Goal: Task Accomplishment & Management: Use online tool/utility

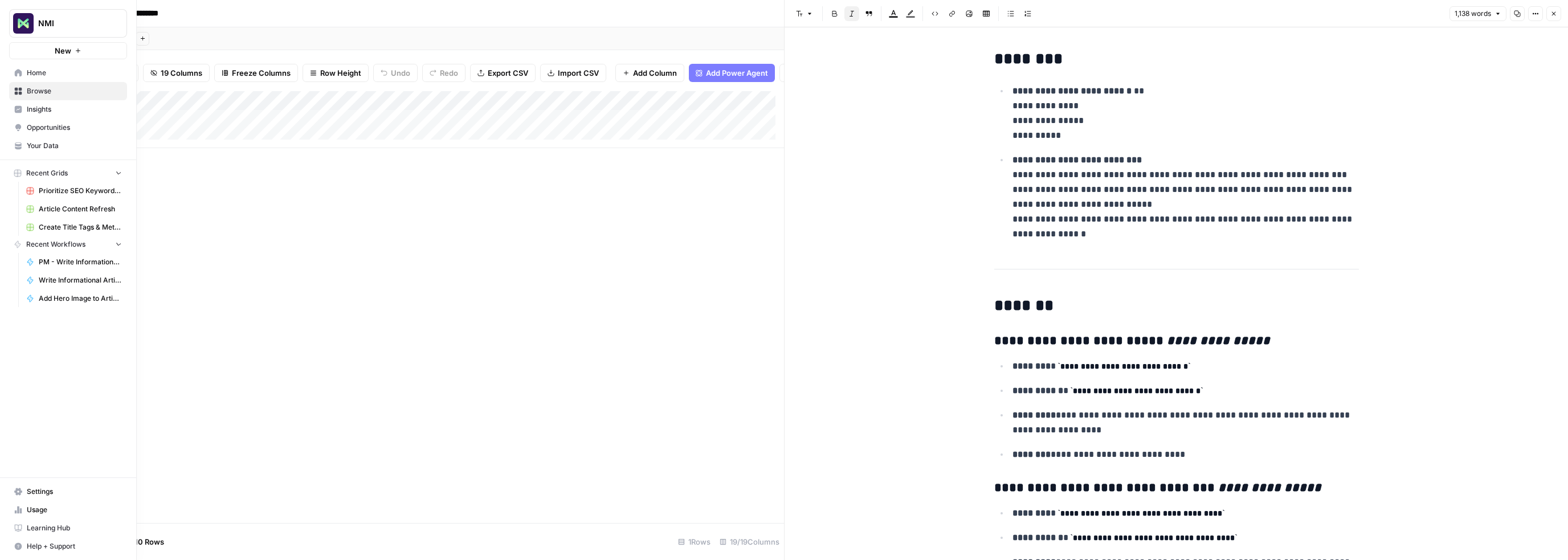
click at [15, 74] on icon at bounding box center [18, 72] width 7 height 7
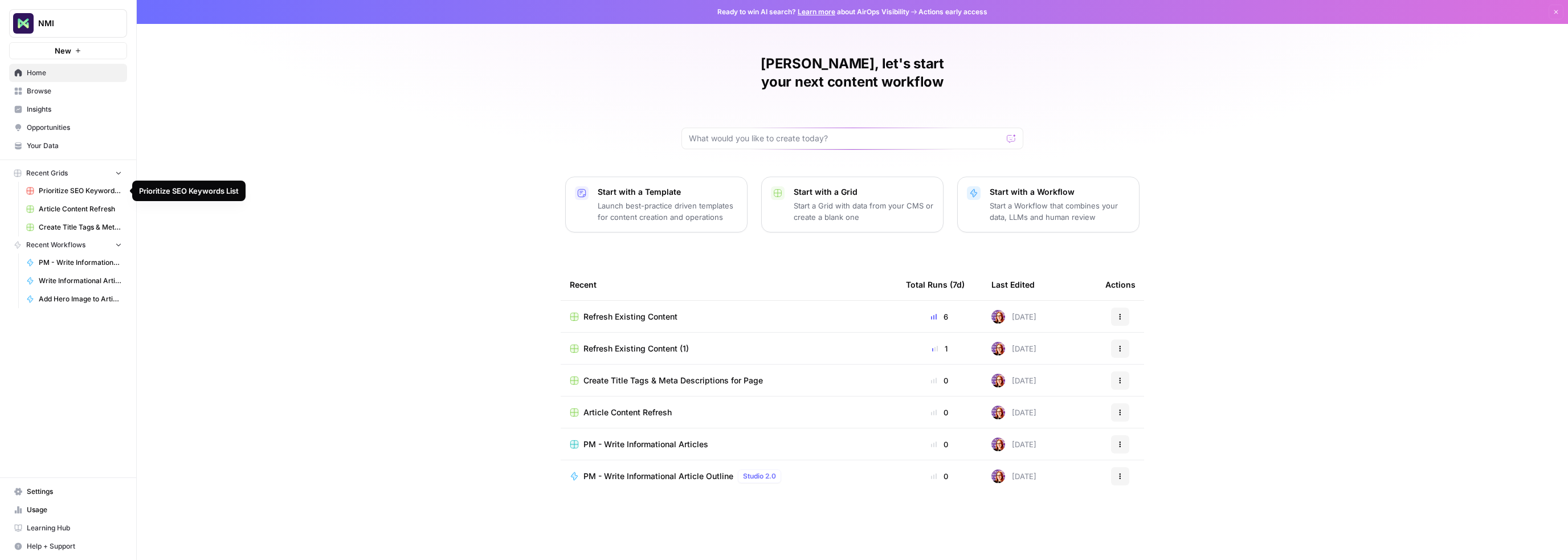
click at [39, 13] on button "NMI" at bounding box center [68, 23] width 118 height 29
click at [29, 490] on span "Settings" at bounding box center [74, 491] width 95 height 10
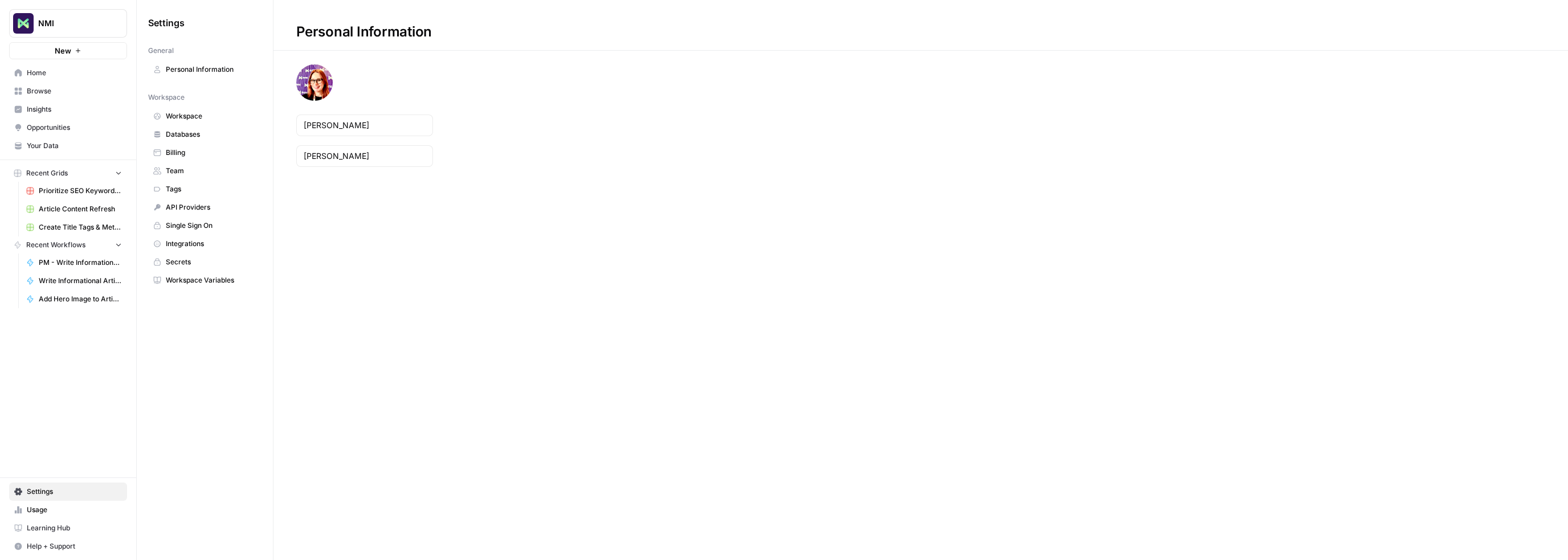
click at [187, 116] on span "Workspace" at bounding box center [211, 116] width 91 height 10
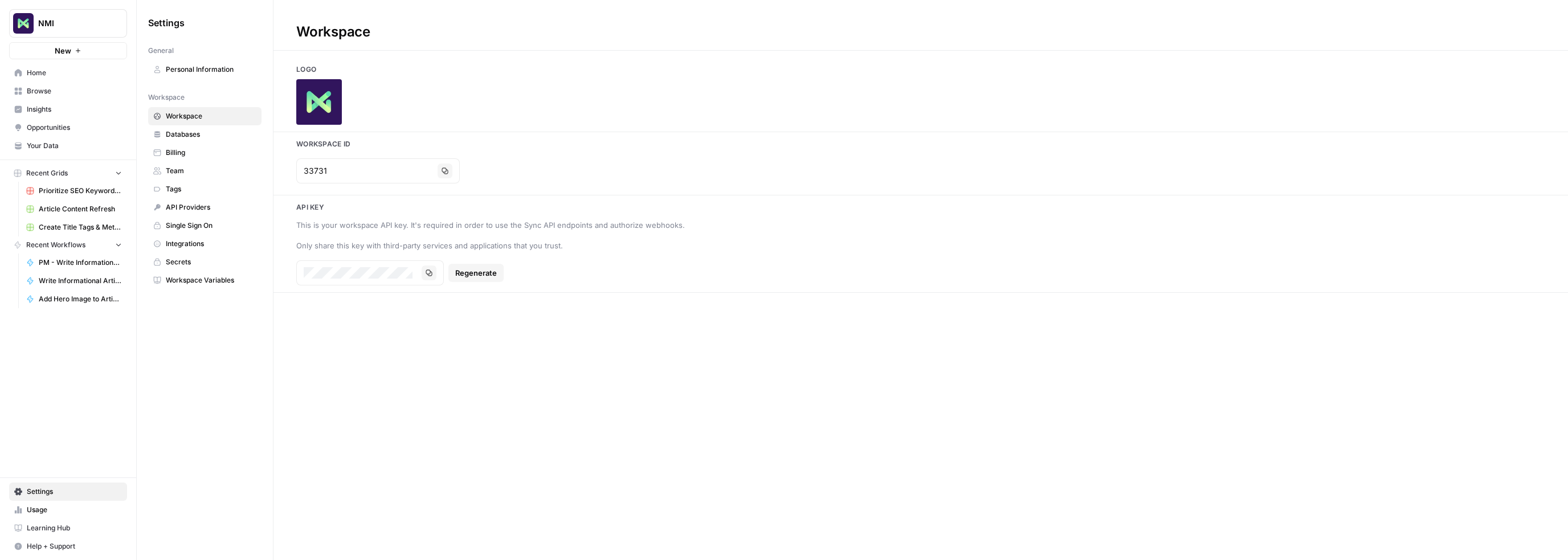
click at [43, 71] on span "Home" at bounding box center [74, 72] width 95 height 10
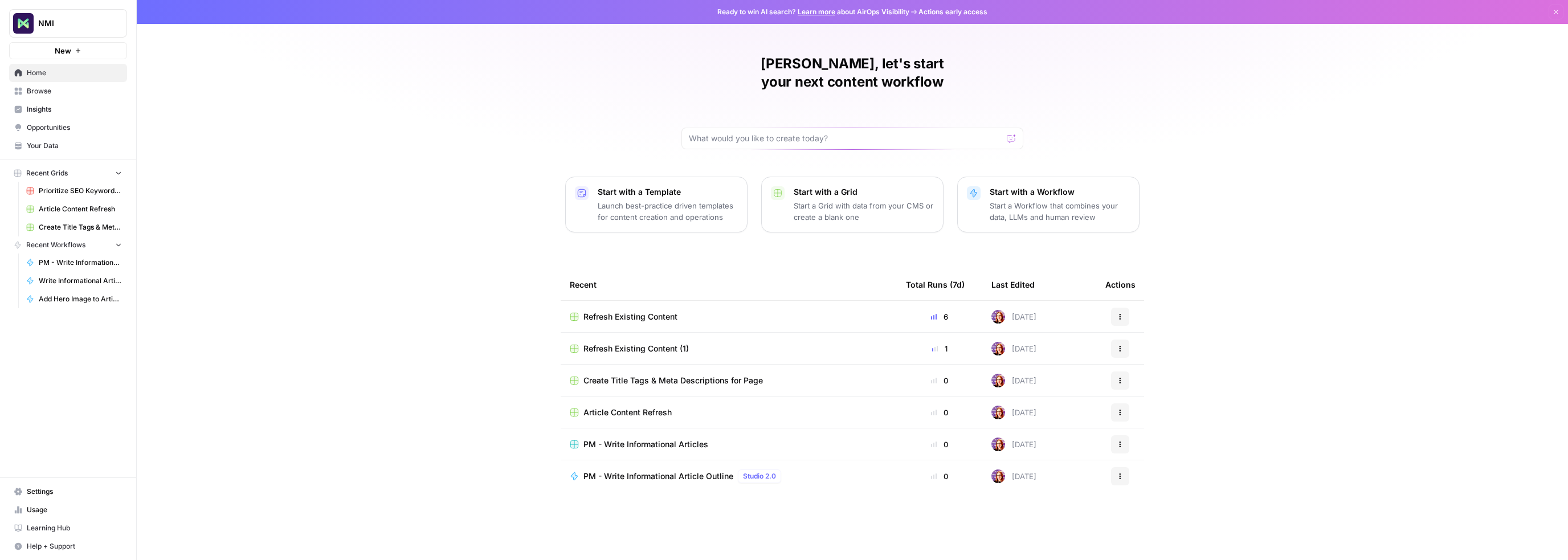
click at [47, 149] on span "Your Data" at bounding box center [74, 145] width 95 height 10
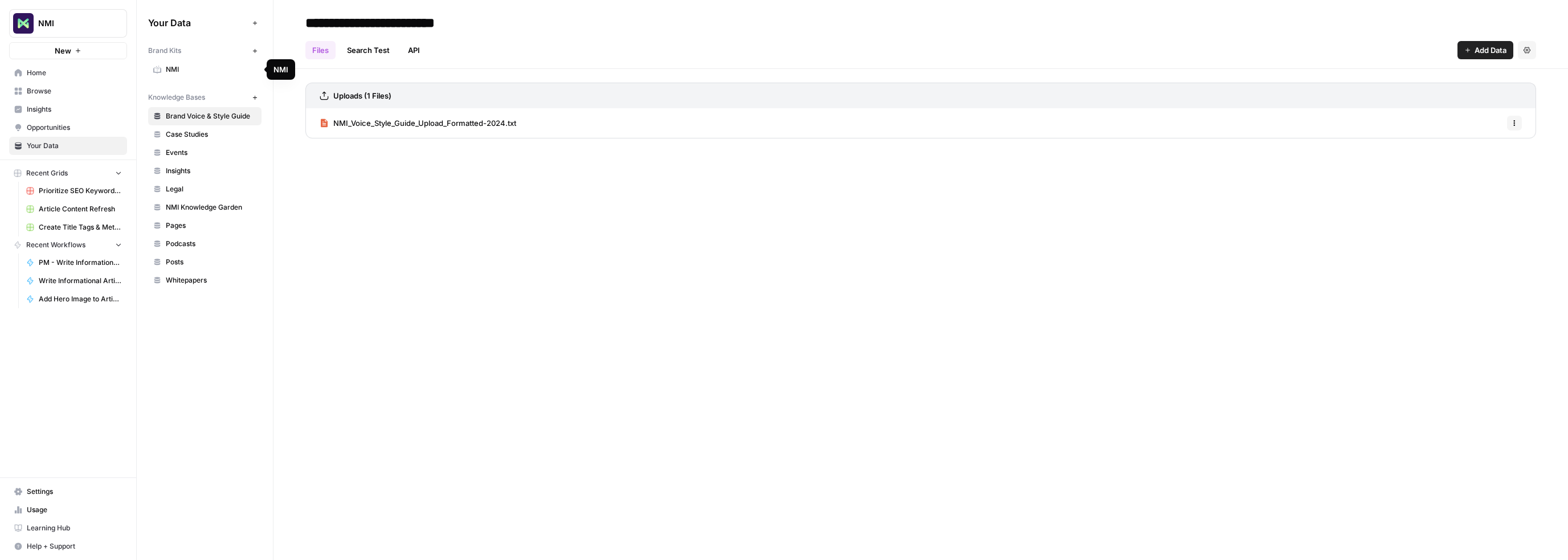
click at [183, 70] on span "NMI" at bounding box center [211, 69] width 91 height 10
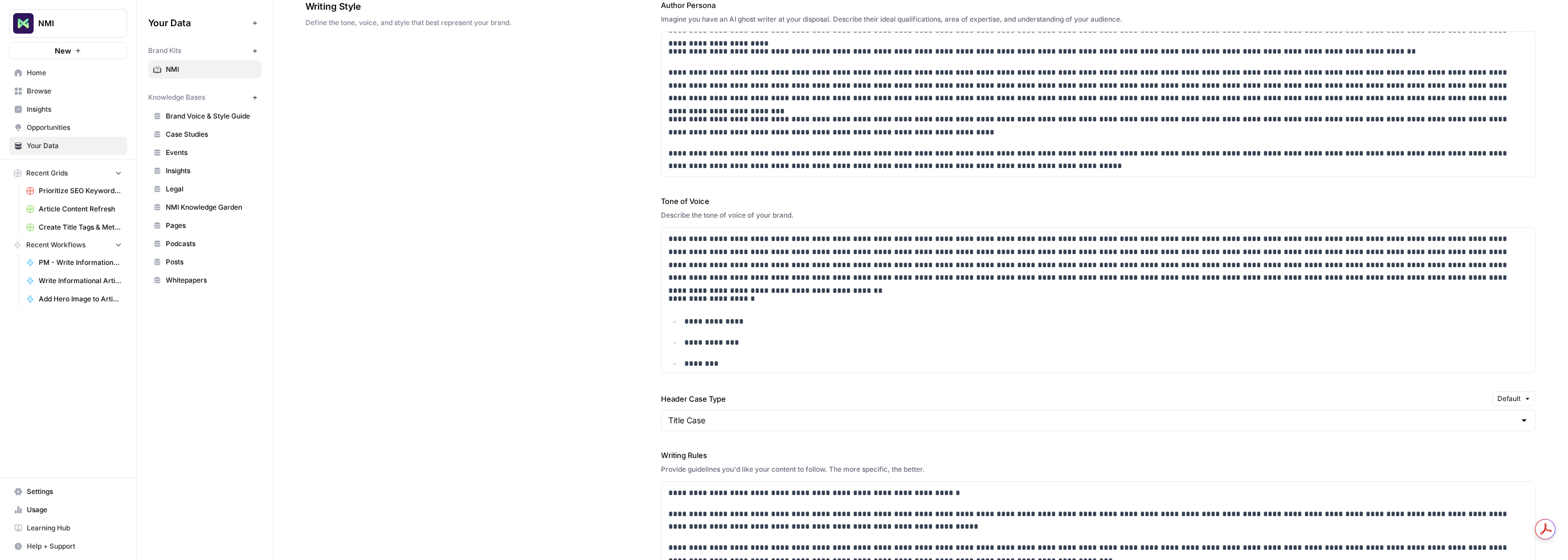
scroll to position [760, 0]
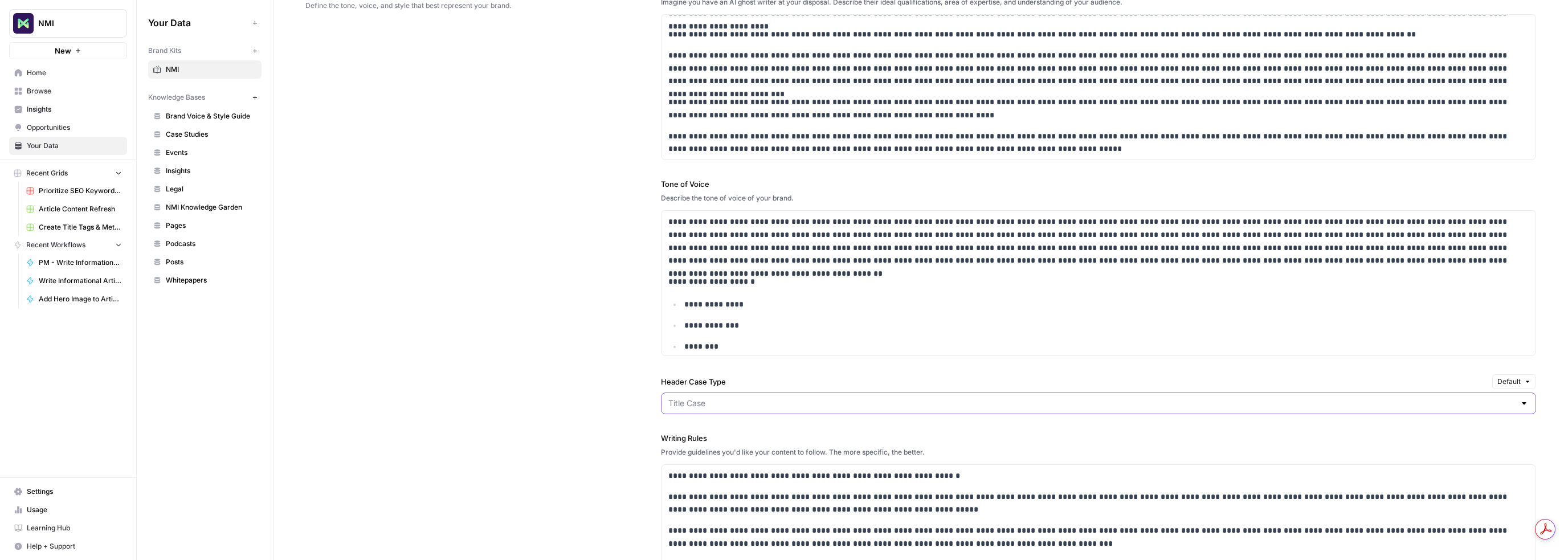
click at [720, 404] on input "Header Case Type" at bounding box center [1091, 403] width 847 height 12
click at [720, 401] on input "Header Case Type" at bounding box center [1091, 403] width 847 height 12
type input "Title Case"
click at [744, 351] on p "********" at bounding box center [1099, 347] width 830 height 13
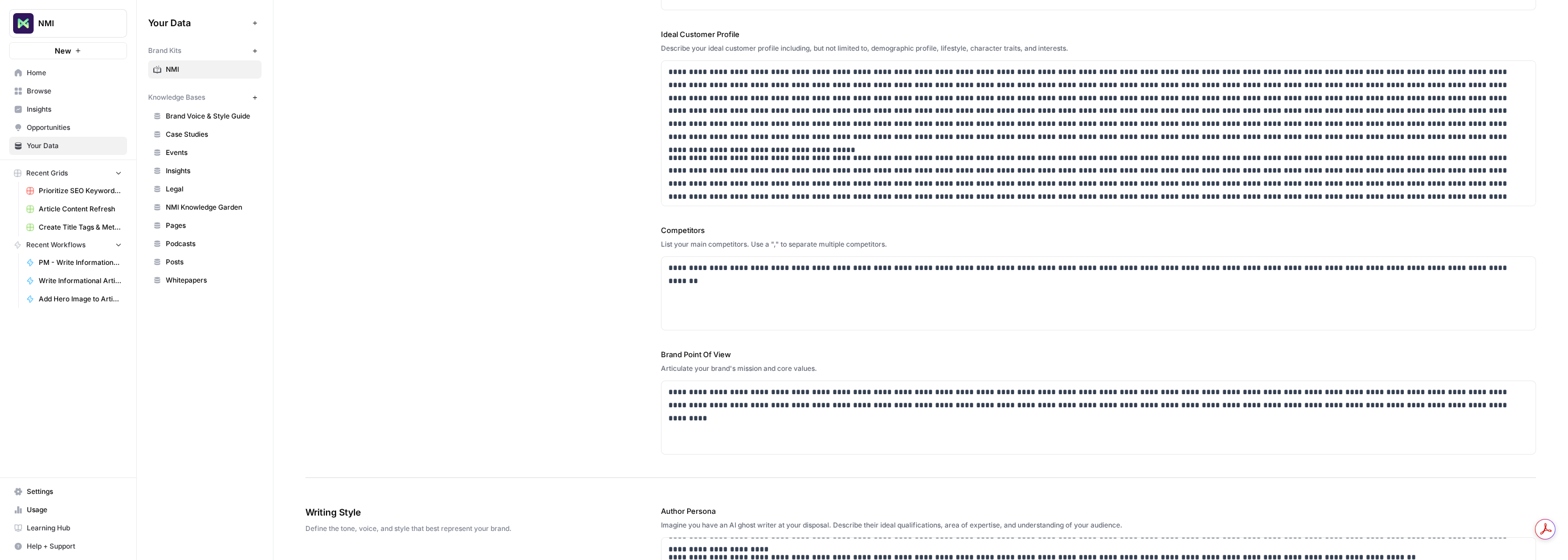
scroll to position [0, 0]
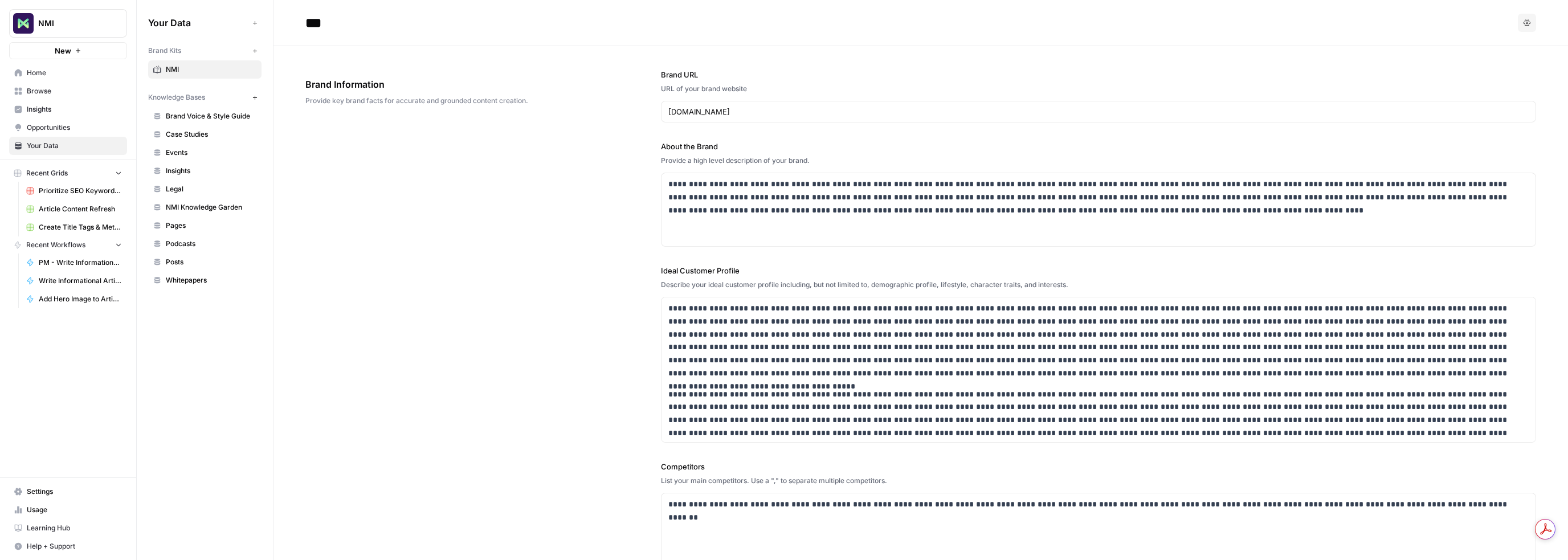
click at [50, 73] on span "Home" at bounding box center [74, 72] width 95 height 10
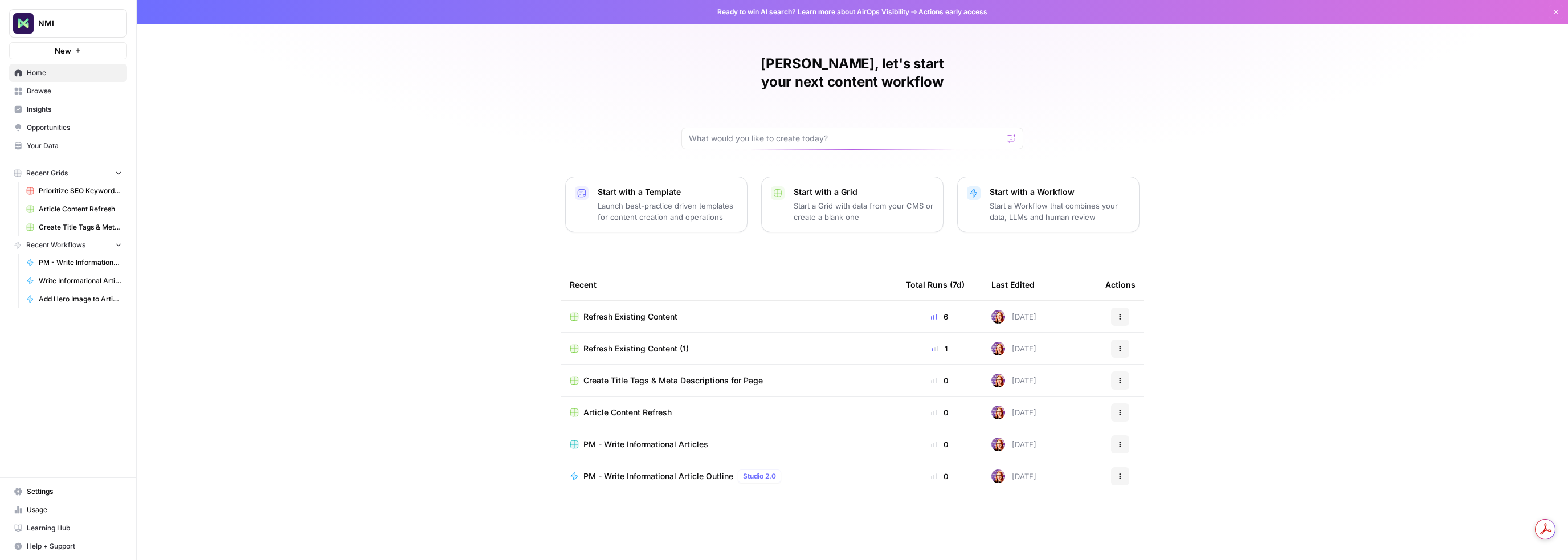
click at [653, 311] on span "Refresh Existing Content" at bounding box center [631, 317] width 94 height 12
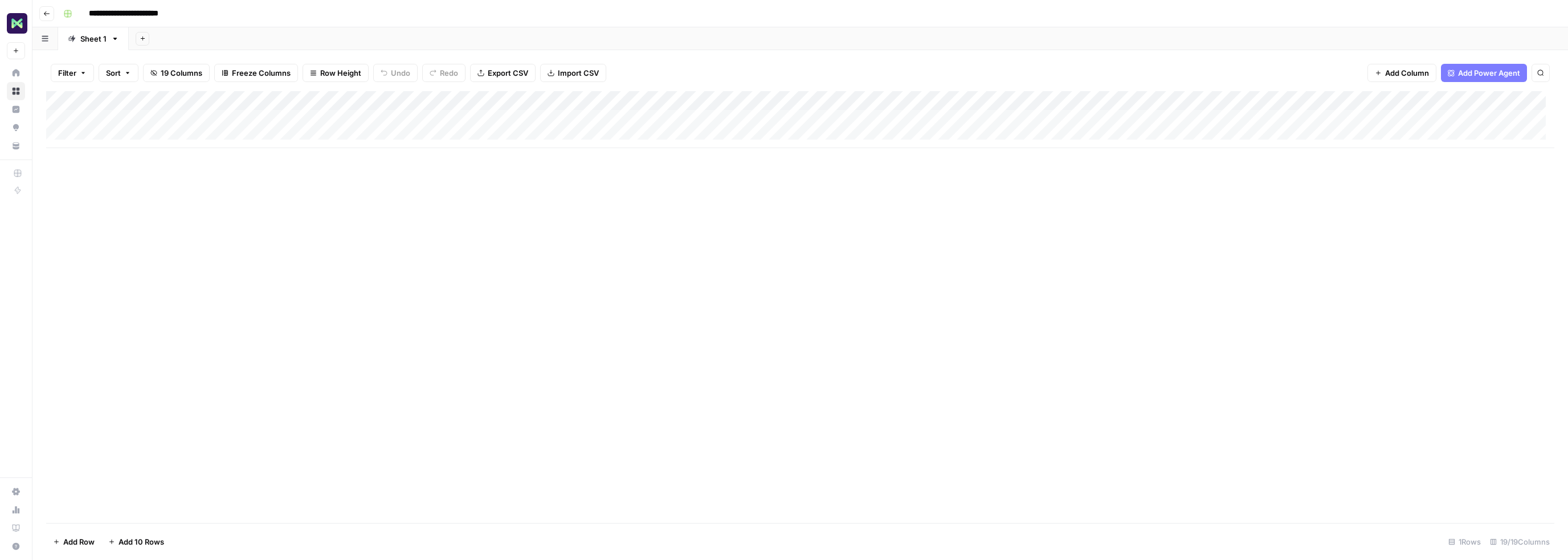
click at [780, 116] on div "Add Column" at bounding box center [800, 120] width 1508 height 57
click at [902, 117] on div "Add Column" at bounding box center [800, 120] width 1508 height 57
click at [900, 119] on div "Add Column" at bounding box center [800, 120] width 1508 height 57
click at [830, 121] on div "Add Column" at bounding box center [800, 120] width 1508 height 57
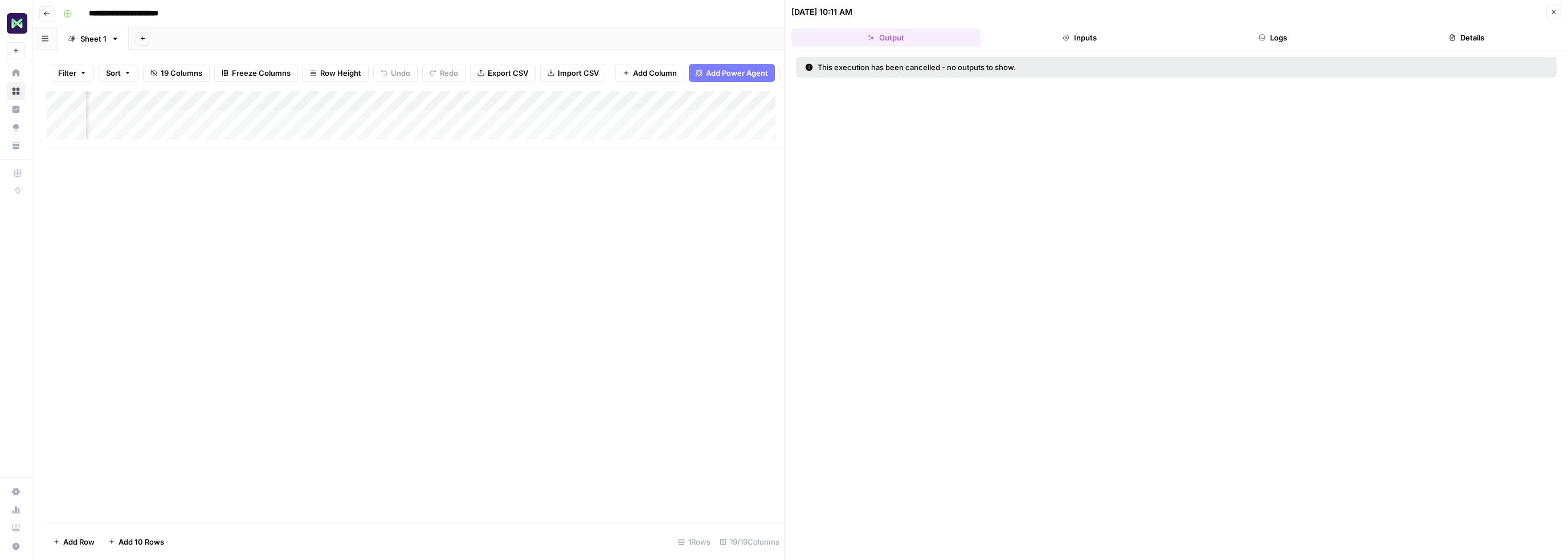
scroll to position [0, 627]
click at [431, 125] on div "Add Column" at bounding box center [415, 120] width 738 height 57
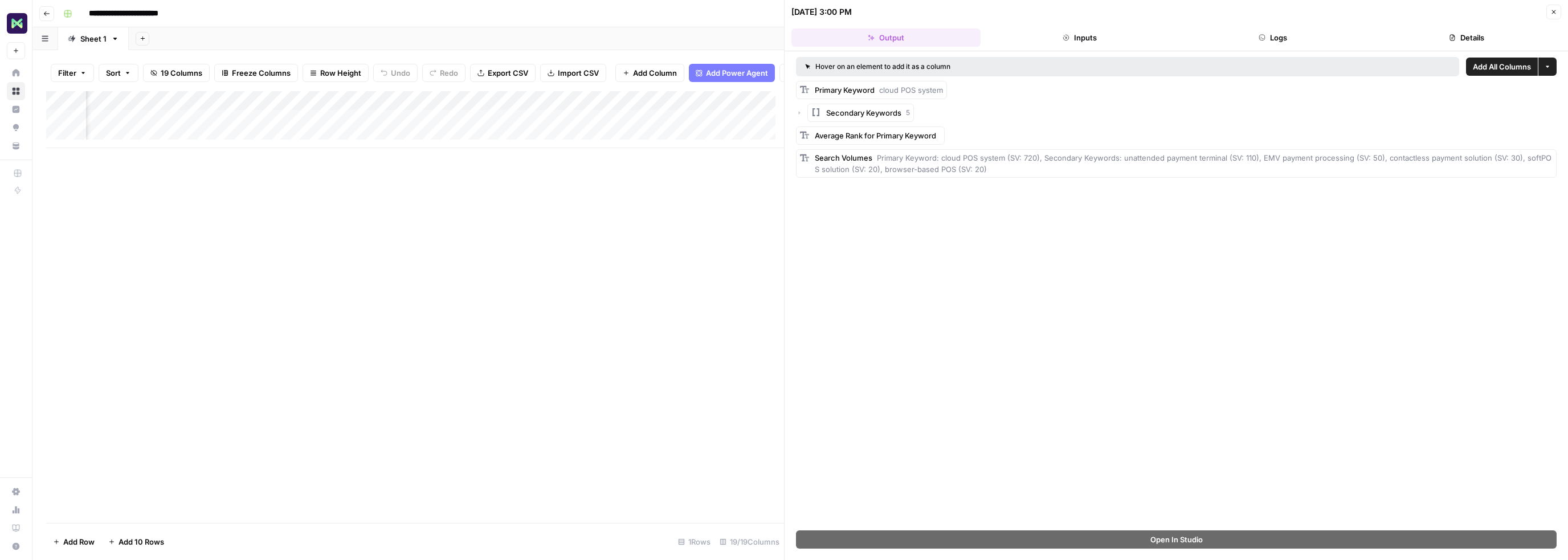
scroll to position [0, 892]
click at [545, 125] on div "Add Column" at bounding box center [415, 120] width 738 height 57
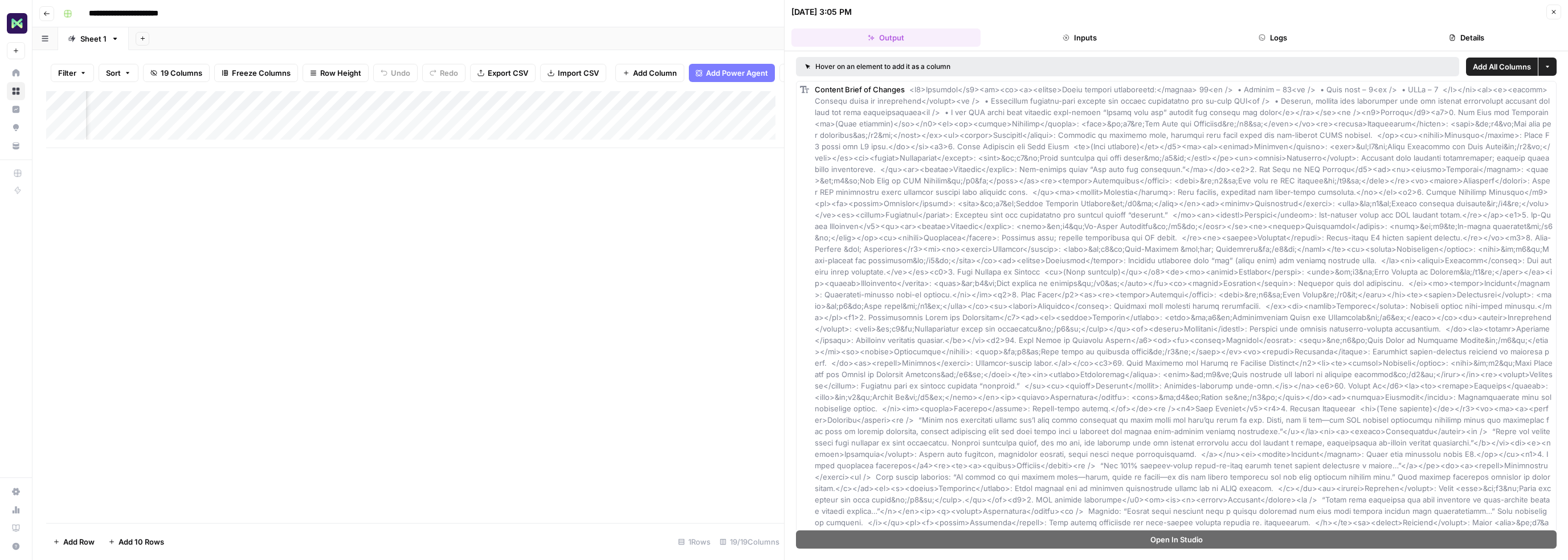
scroll to position [0, 1065]
click at [565, 128] on div "Add Column" at bounding box center [415, 120] width 738 height 57
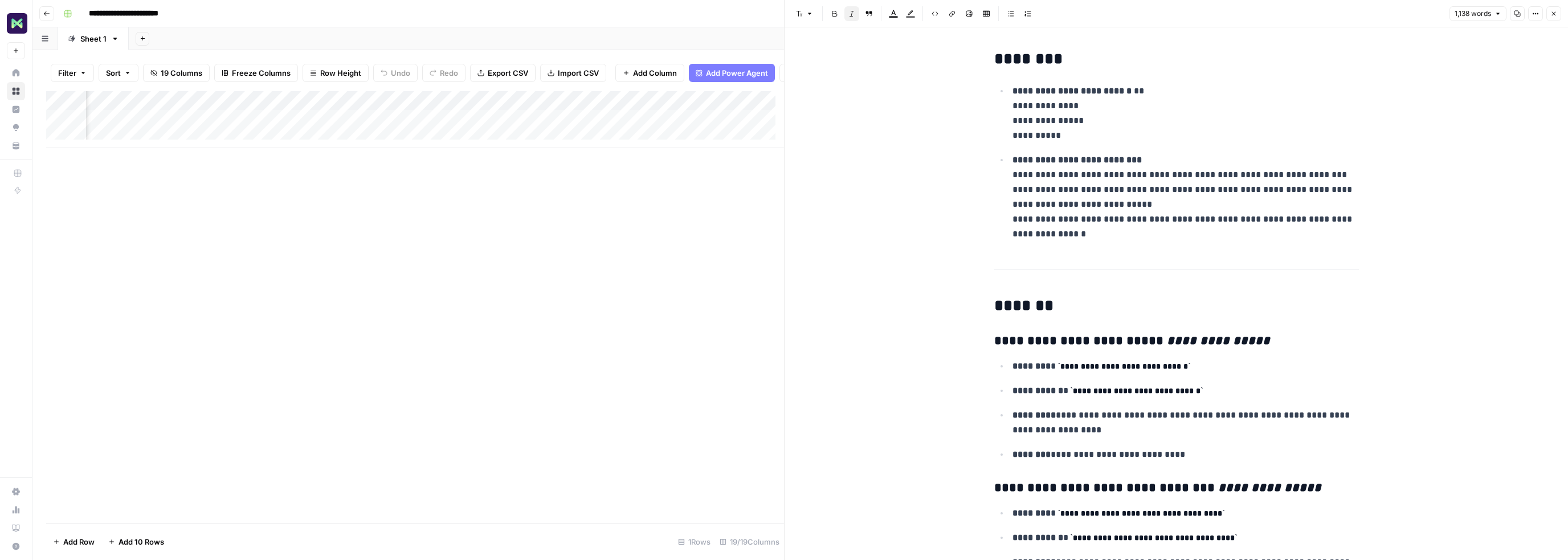
click at [431, 107] on div "Add Column" at bounding box center [415, 120] width 738 height 57
click at [274, 111] on div "Add Column" at bounding box center [415, 120] width 738 height 57
click at [421, 105] on div "Add Column" at bounding box center [415, 120] width 738 height 57
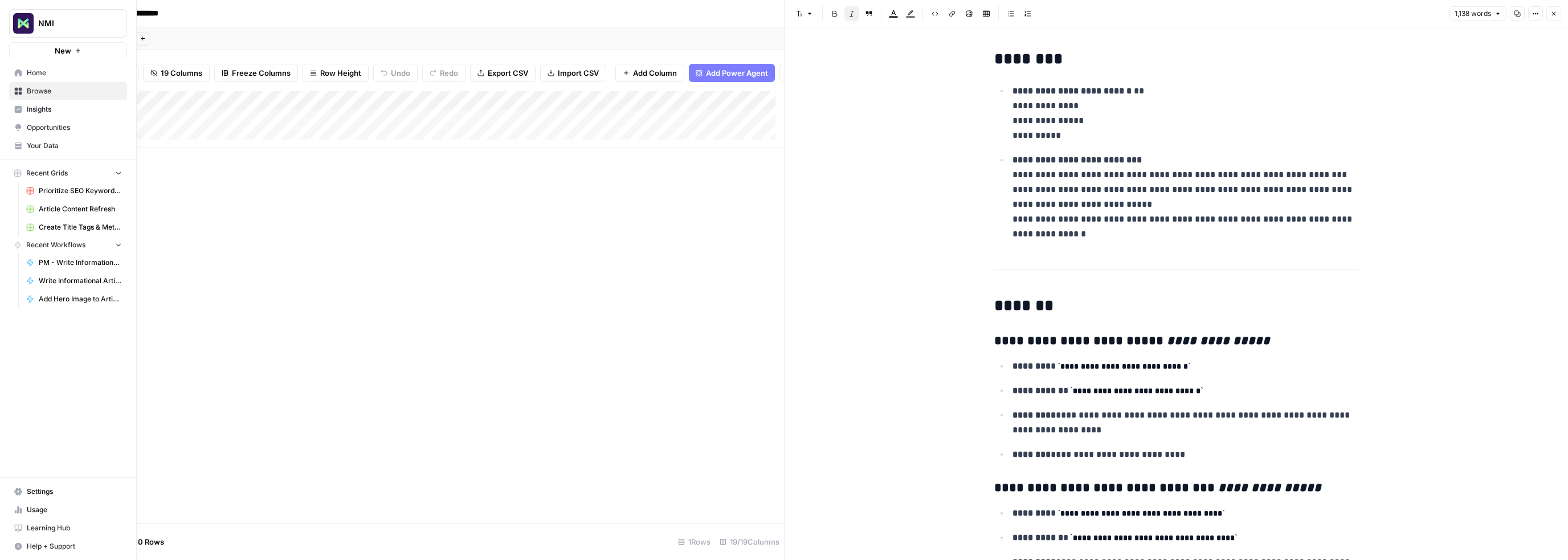
click at [32, 74] on span "Home" at bounding box center [74, 72] width 95 height 10
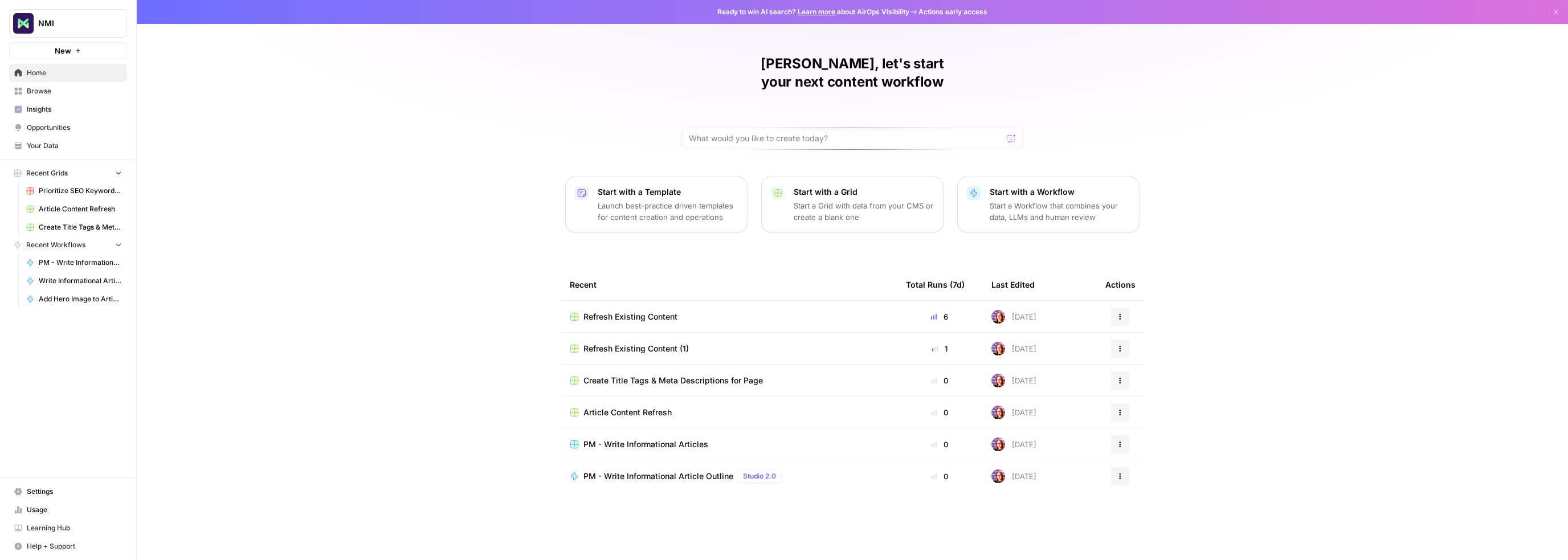
click at [38, 91] on span "Browse" at bounding box center [74, 91] width 95 height 10
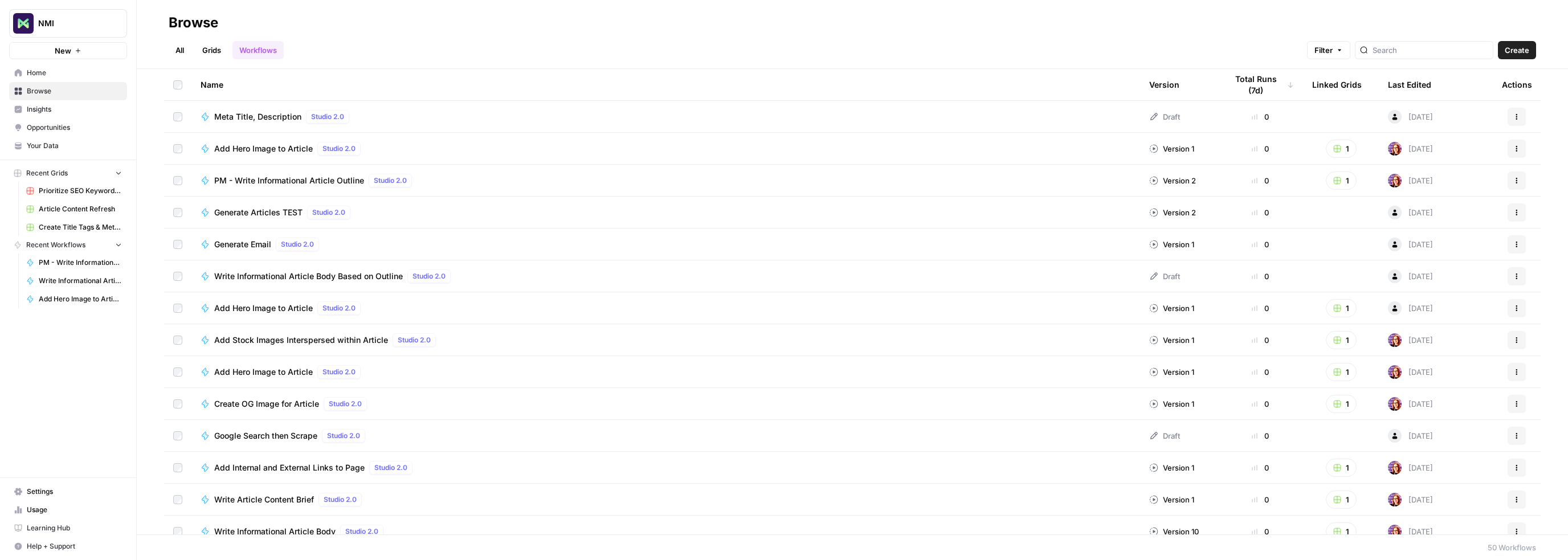
click at [1155, 83] on div "Version" at bounding box center [1164, 84] width 30 height 31
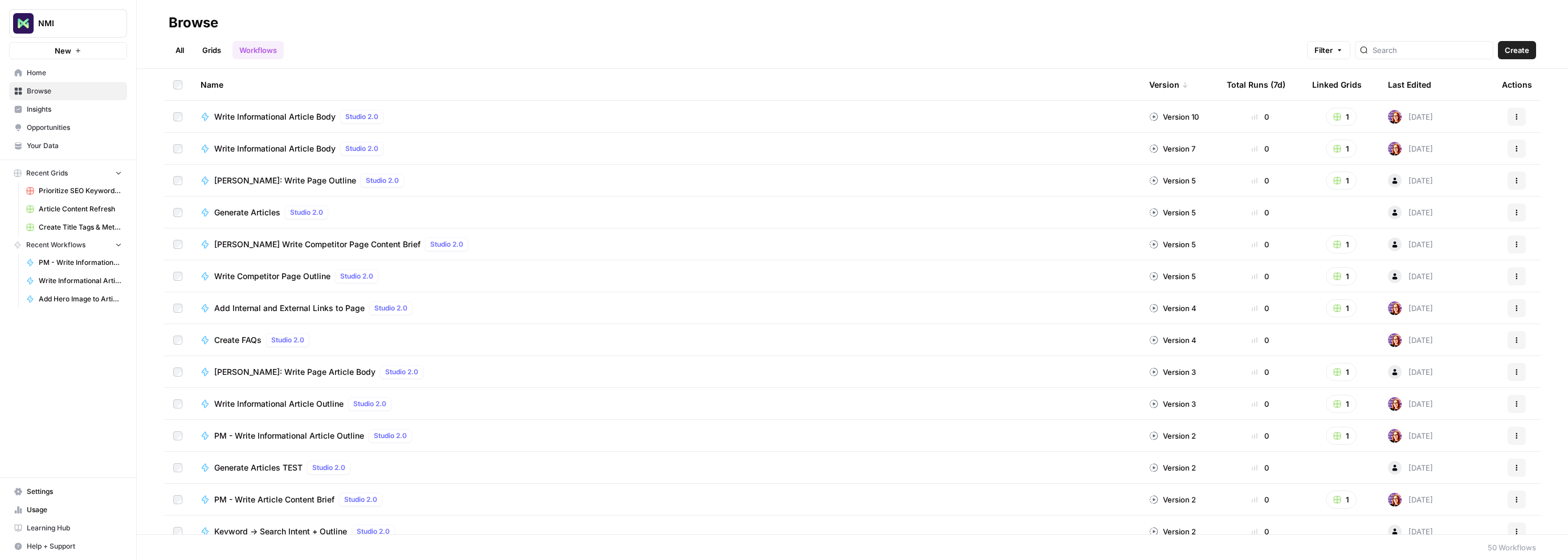
click at [1334, 119] on icon "button" at bounding box center [1337, 116] width 7 height 7
click at [1334, 243] on rect "button" at bounding box center [1337, 244] width 7 height 7
click at [1334, 183] on icon "button" at bounding box center [1337, 180] width 7 height 7
click at [1334, 147] on rect "button" at bounding box center [1337, 149] width 7 height 7
click at [1334, 274] on rect "button" at bounding box center [1337, 276] width 7 height 7
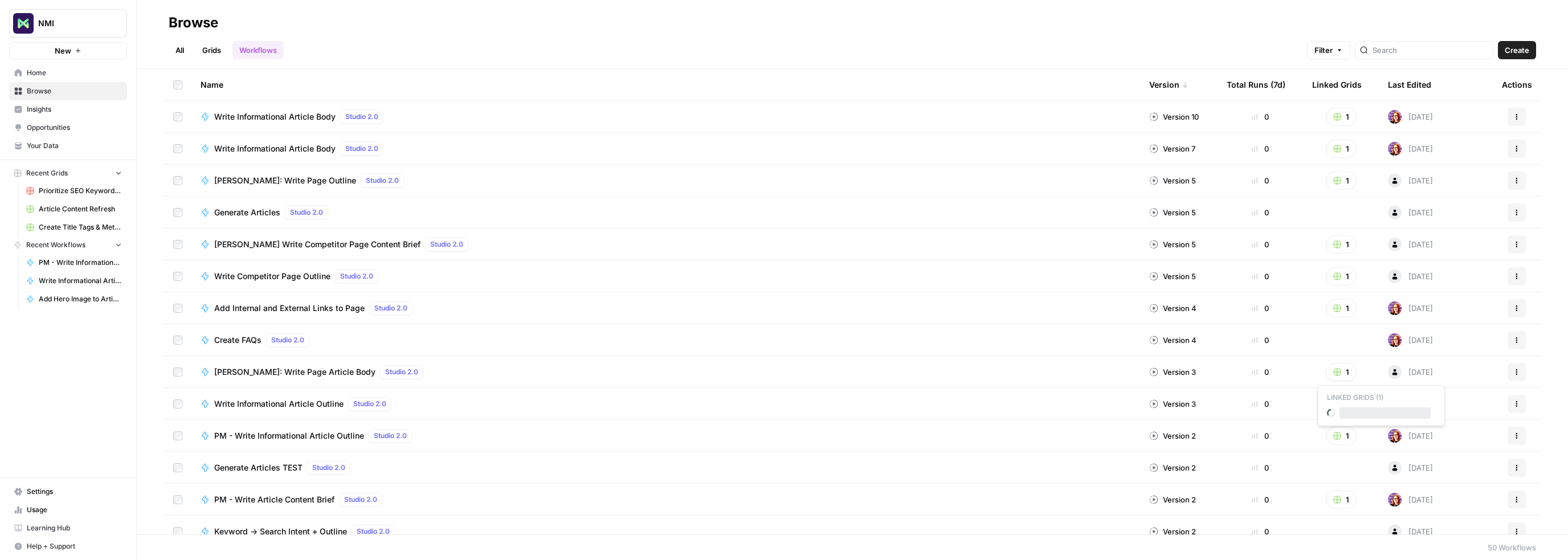
click at [1332, 371] on button "1" at bounding box center [1341, 372] width 31 height 18
click at [1334, 438] on rect "button" at bounding box center [1337, 435] width 7 height 7
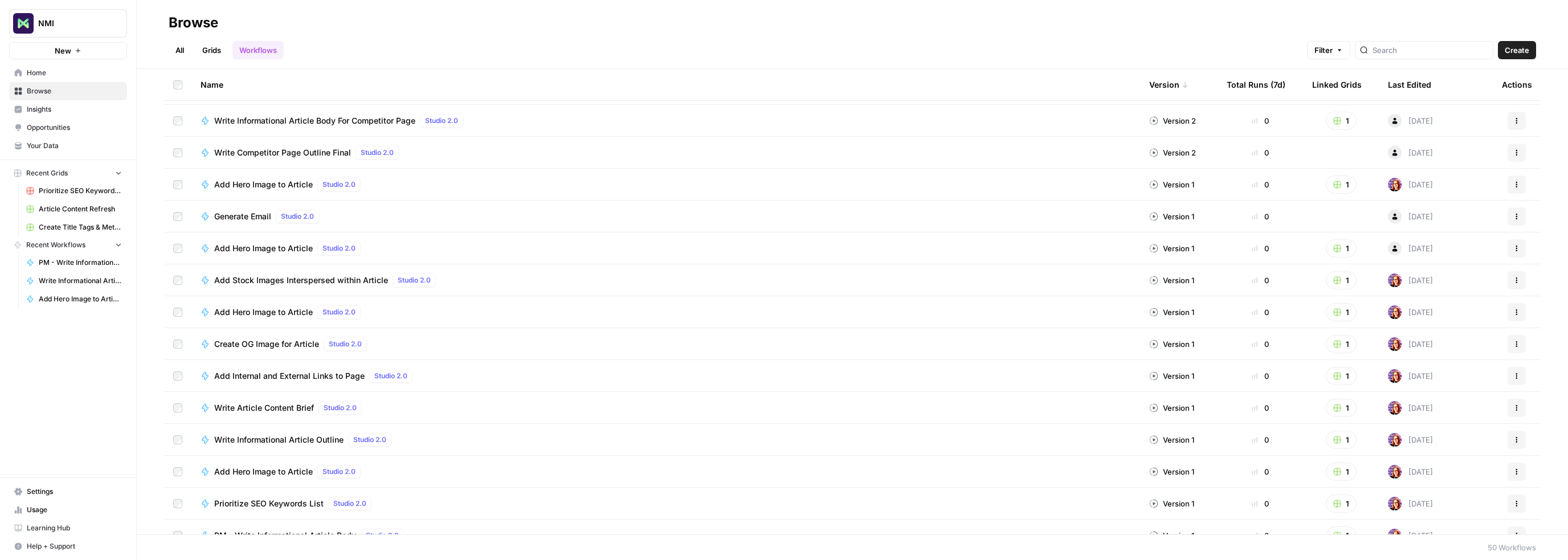
scroll to position [570, 0]
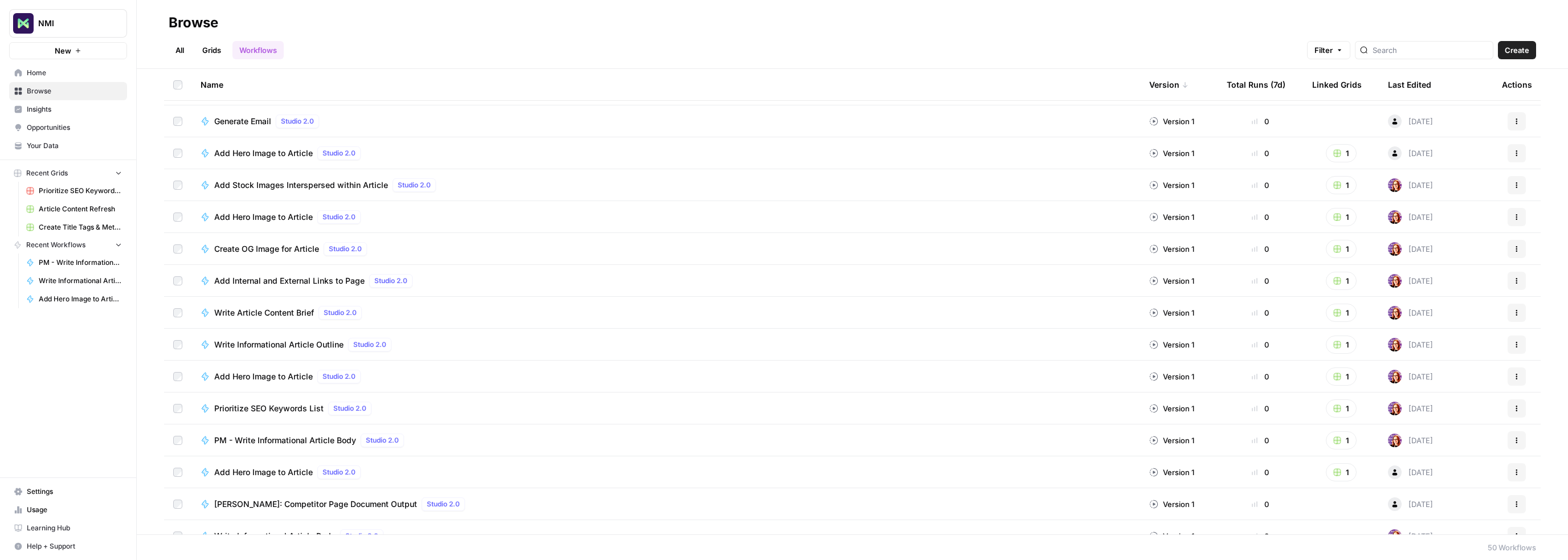
click at [1334, 410] on rect "button" at bounding box center [1337, 408] width 7 height 7
click at [1334, 376] on icon "button" at bounding box center [1337, 376] width 7 height 7
click at [1329, 354] on td "1" at bounding box center [1341, 344] width 75 height 31
click at [1329, 351] on button "1" at bounding box center [1341, 345] width 31 height 18
click at [1334, 313] on rect "button" at bounding box center [1337, 312] width 7 height 7
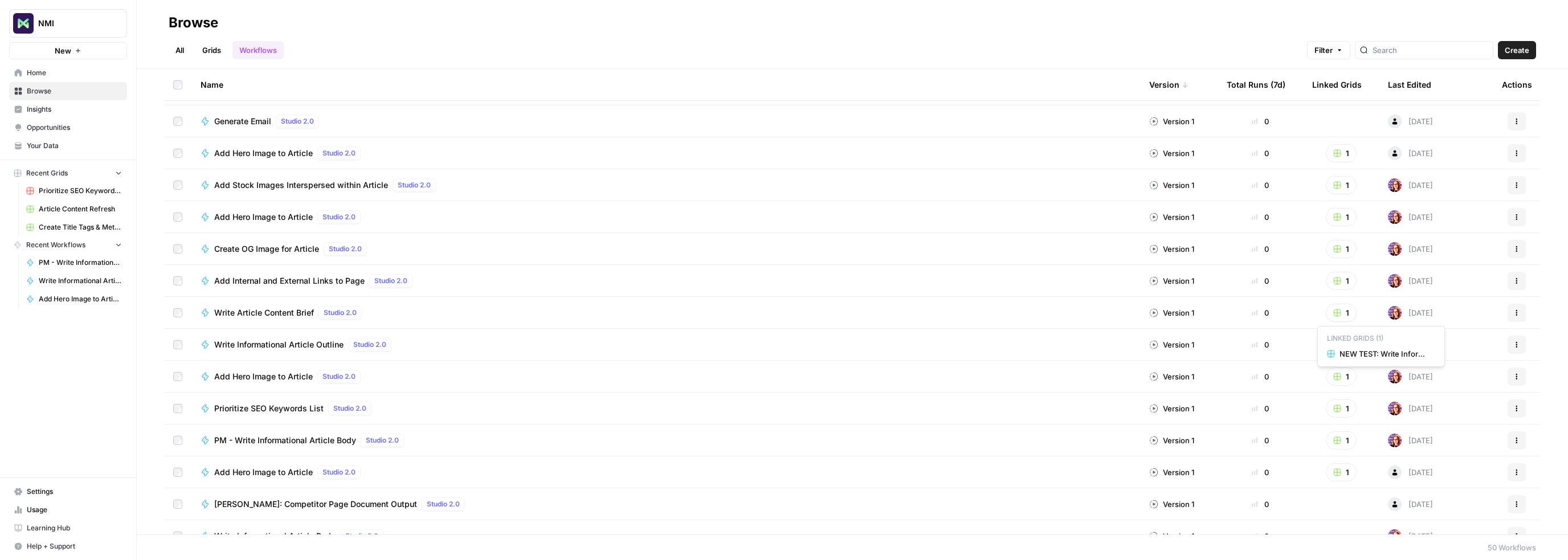
click at [1333, 277] on icon "button" at bounding box center [1337, 281] width 8 height 8
click at [1327, 243] on button "1" at bounding box center [1341, 249] width 31 height 18
click at [1334, 220] on icon "button" at bounding box center [1337, 217] width 7 height 7
click at [1327, 178] on button "1" at bounding box center [1341, 185] width 31 height 18
click at [1334, 153] on rect "button" at bounding box center [1337, 153] width 7 height 7
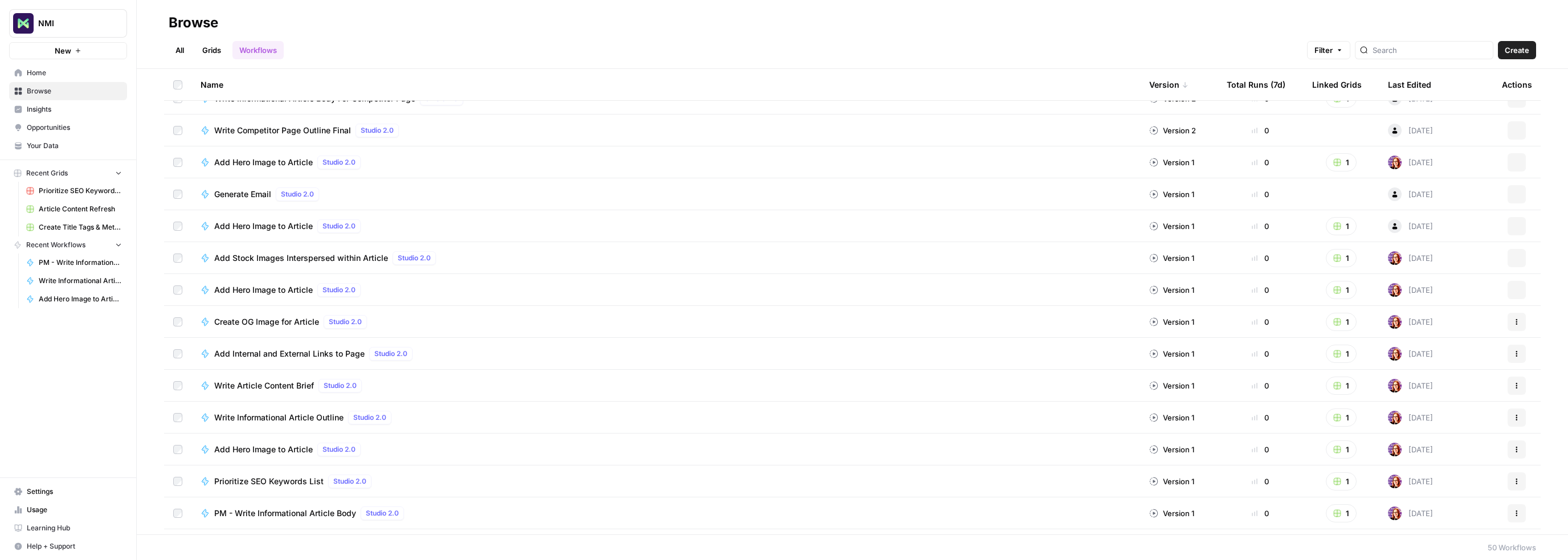
scroll to position [0, 0]
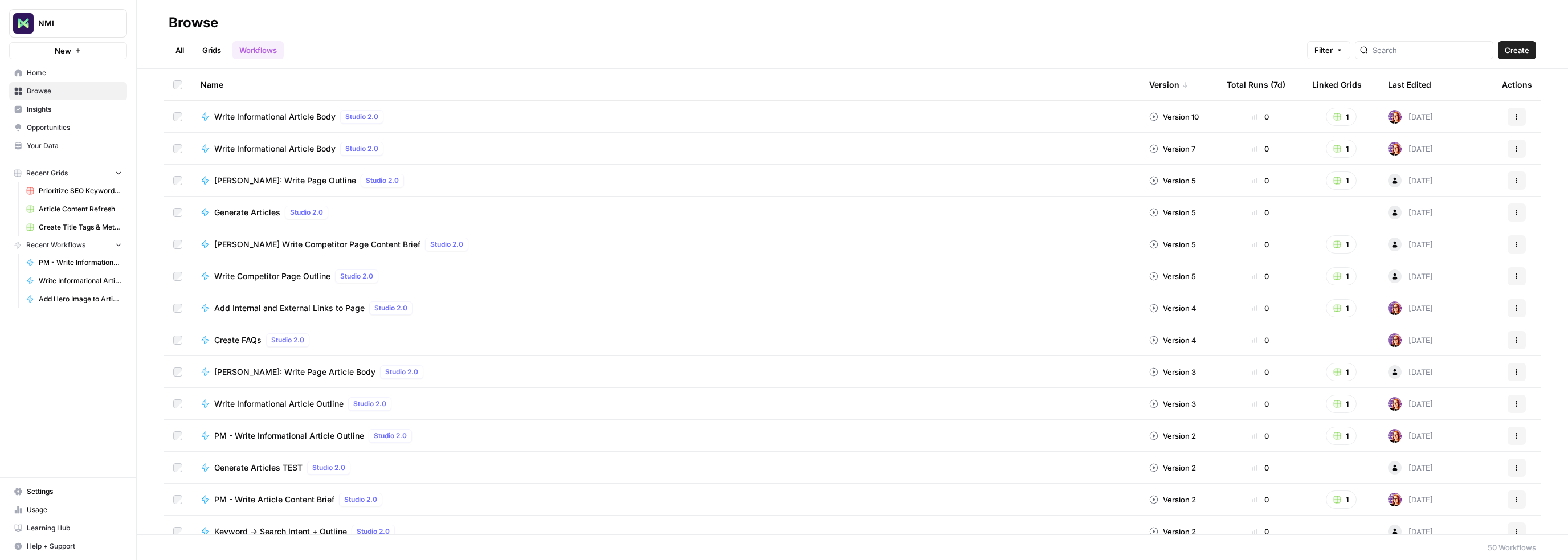
click at [211, 51] on link "Grids" at bounding box center [211, 50] width 32 height 18
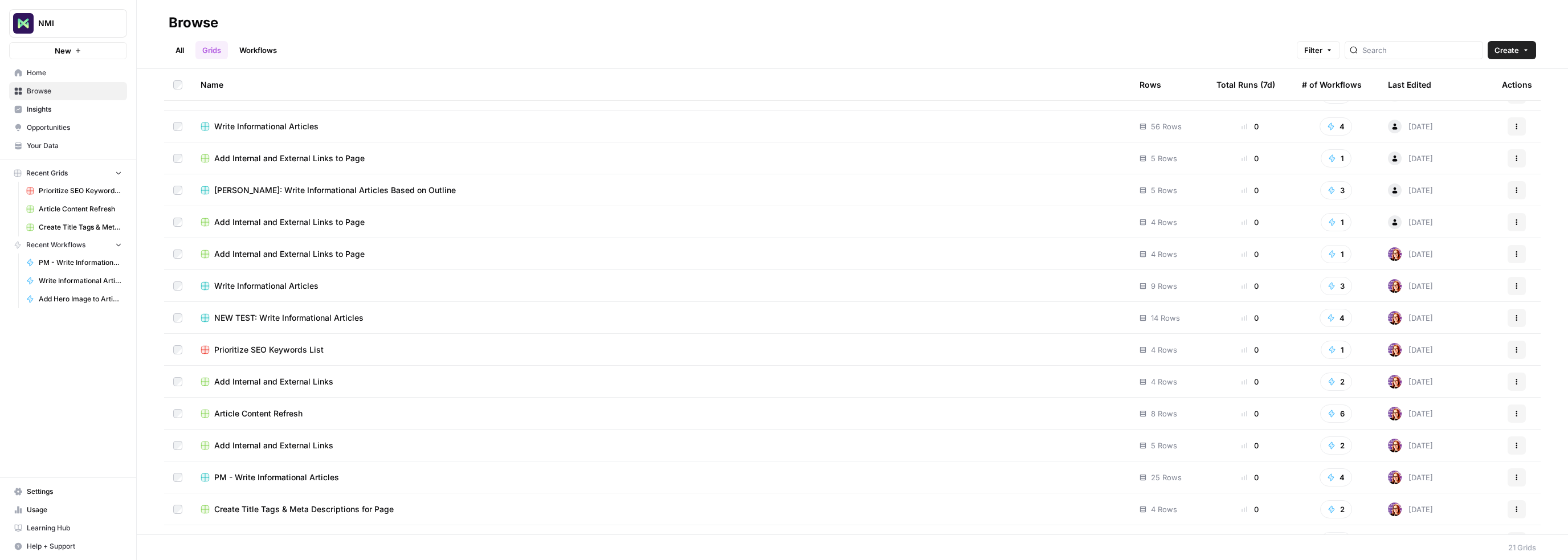
scroll to position [190, 0]
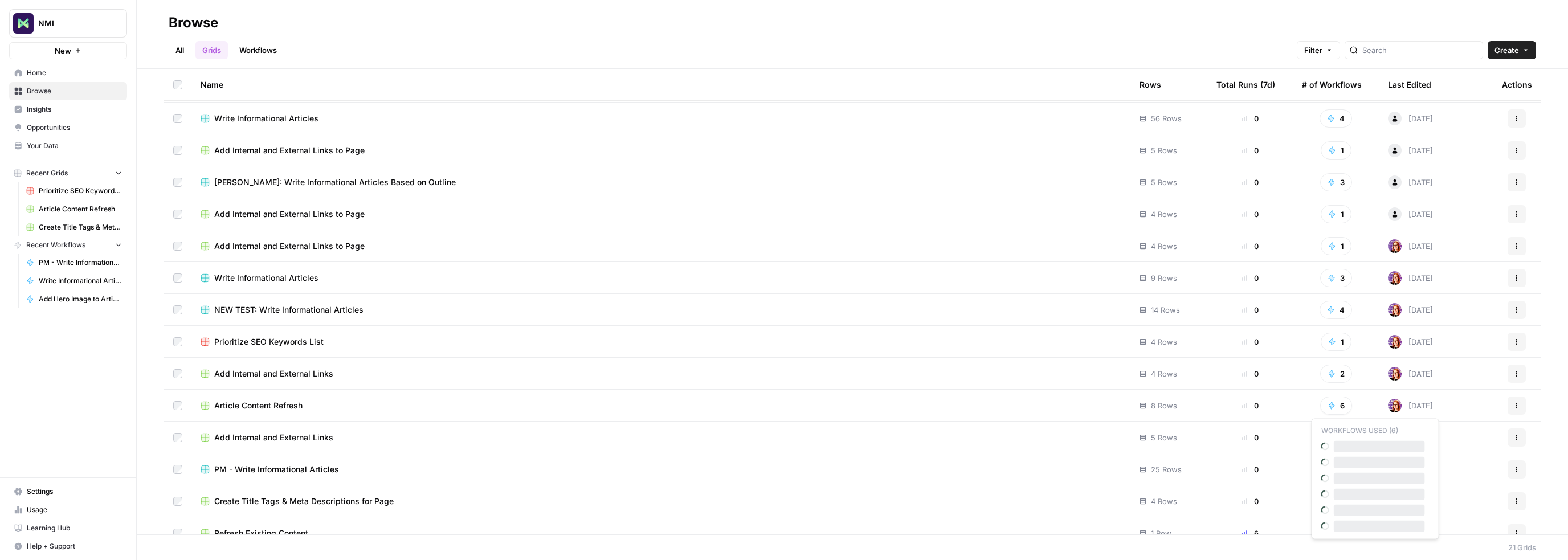
click at [1329, 405] on icon "button" at bounding box center [1331, 405] width 5 height 7
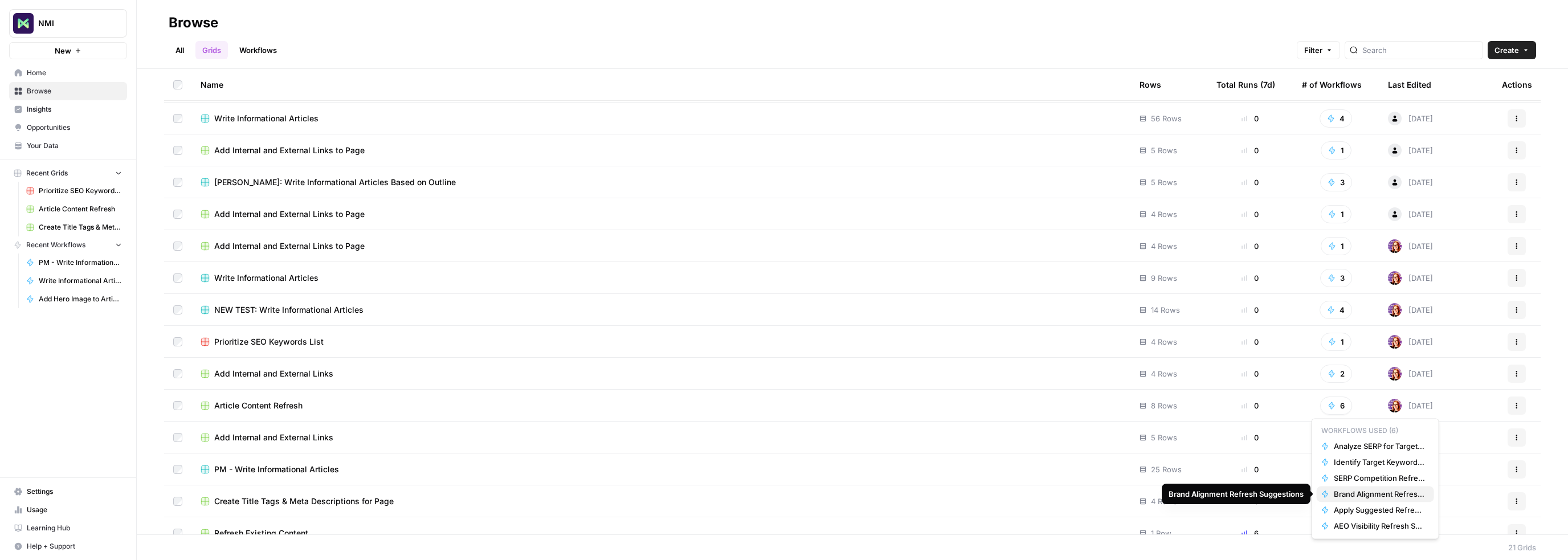
click at [1374, 494] on span "Brand Alignment Refresh Suggestions" at bounding box center [1379, 494] width 91 height 12
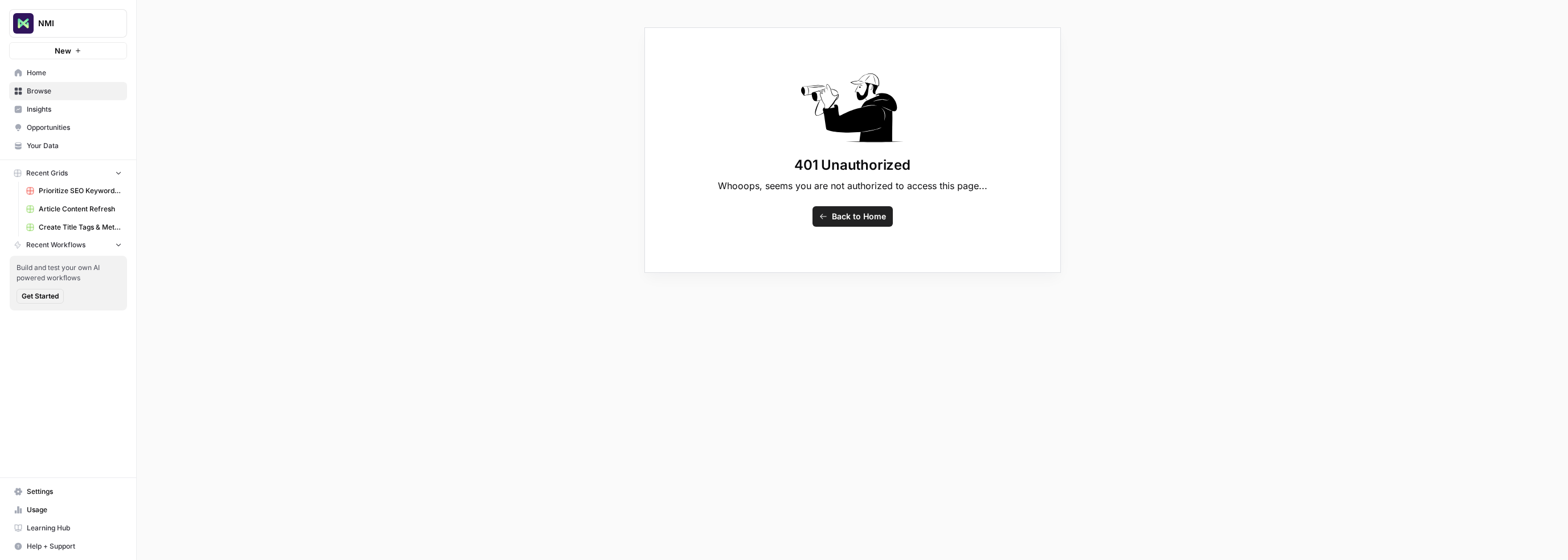
click at [849, 220] on span "Back to Home" at bounding box center [859, 216] width 54 height 12
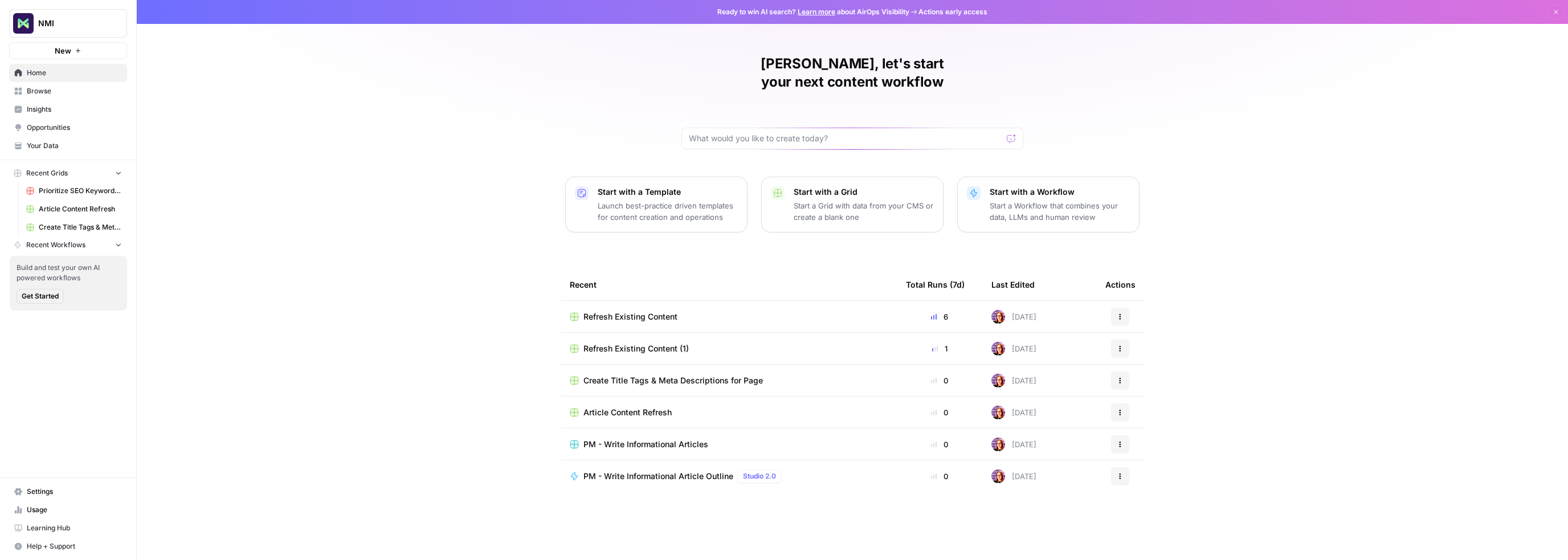
click at [1124, 307] on button "Actions" at bounding box center [1120, 317] width 18 height 18
click at [654, 311] on span "Refresh Existing Content" at bounding box center [631, 317] width 94 height 12
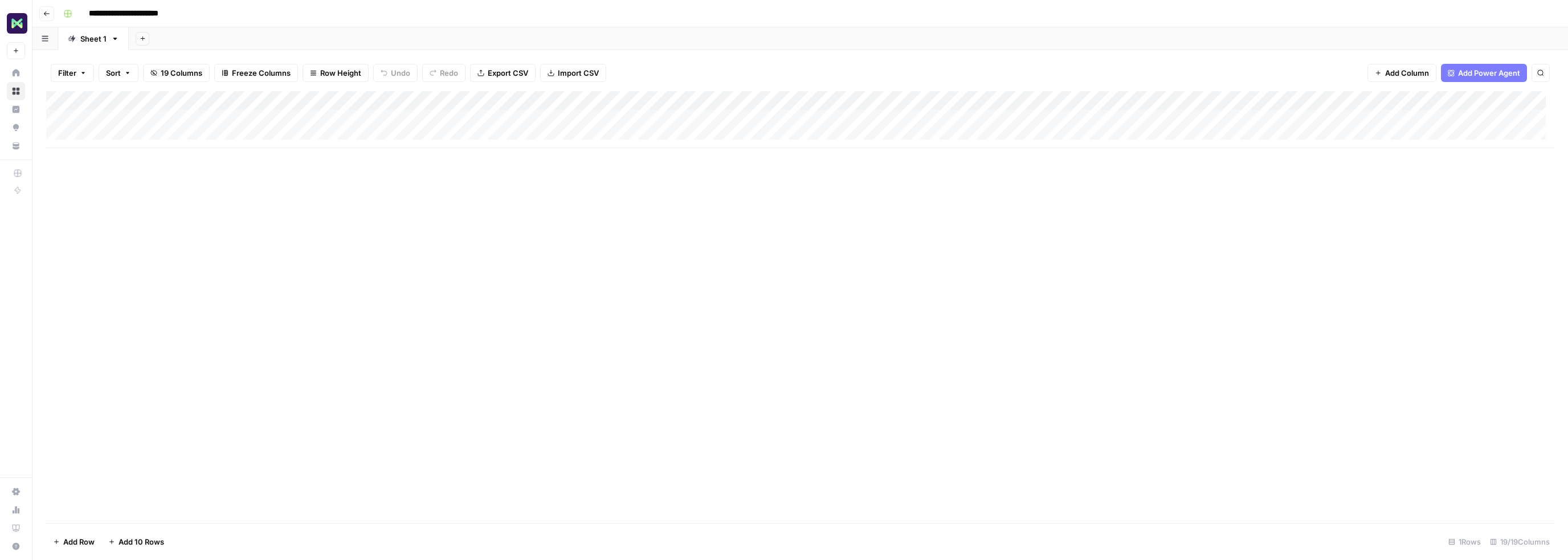
click at [524, 99] on div "Add Column" at bounding box center [800, 120] width 1508 height 57
click at [379, 97] on div "Add Column" at bounding box center [800, 120] width 1508 height 57
click at [260, 97] on div "Add Column" at bounding box center [800, 120] width 1508 height 57
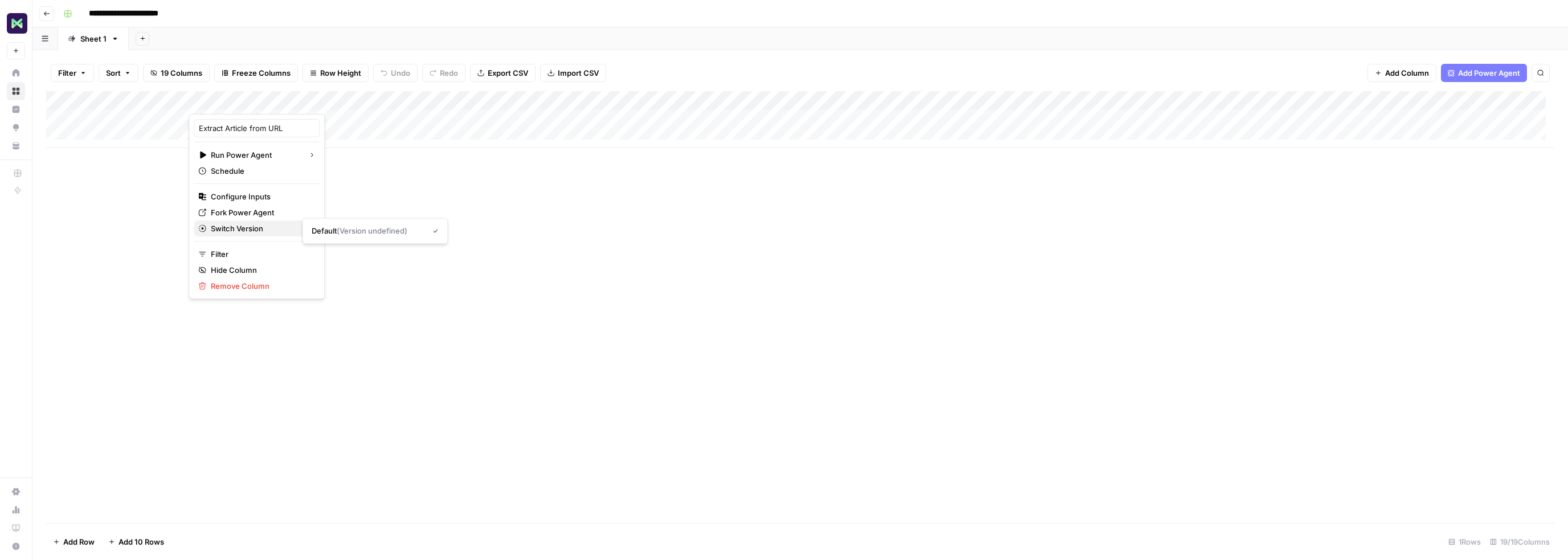
click at [257, 226] on span "Switch Version" at bounding box center [254, 228] width 88 height 12
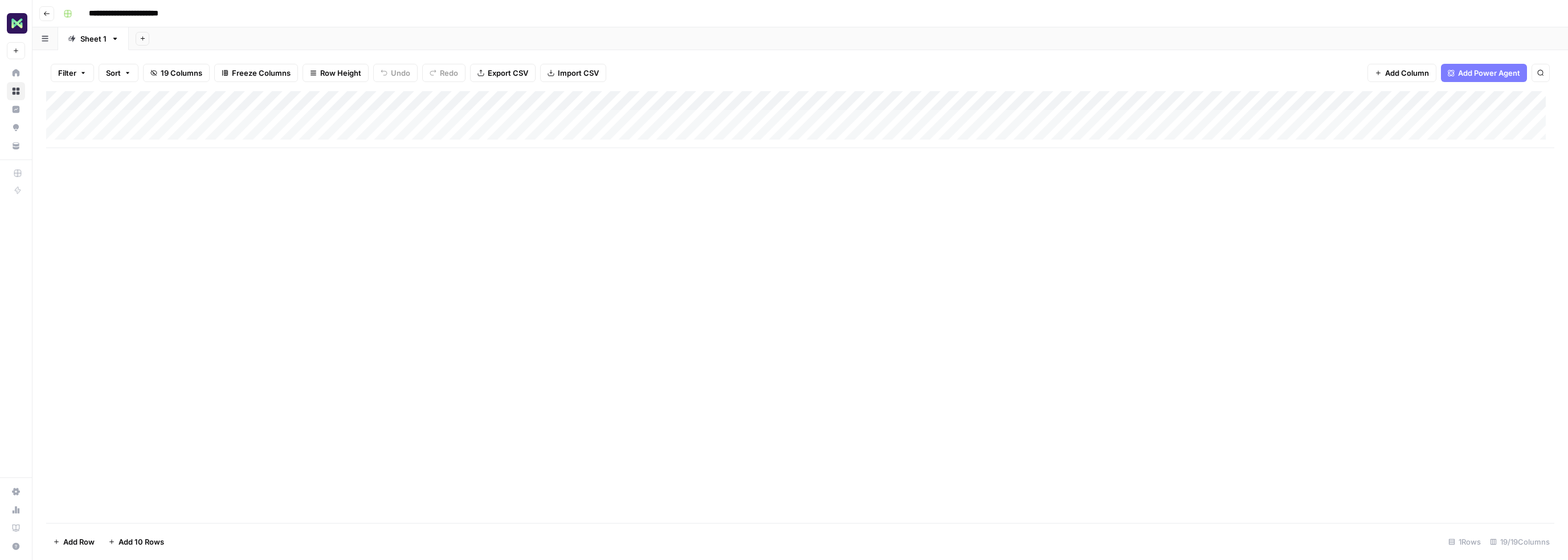
click at [1007, 100] on div "Add Column" at bounding box center [800, 120] width 1508 height 57
click at [961, 181] on span "Filter" at bounding box center [986, 180] width 100 height 12
type input "AEO Visibility Brief"
click at [811, 40] on div "Add Sheet" at bounding box center [849, 38] width 1439 height 23
